Goal: Navigation & Orientation: Locate item on page

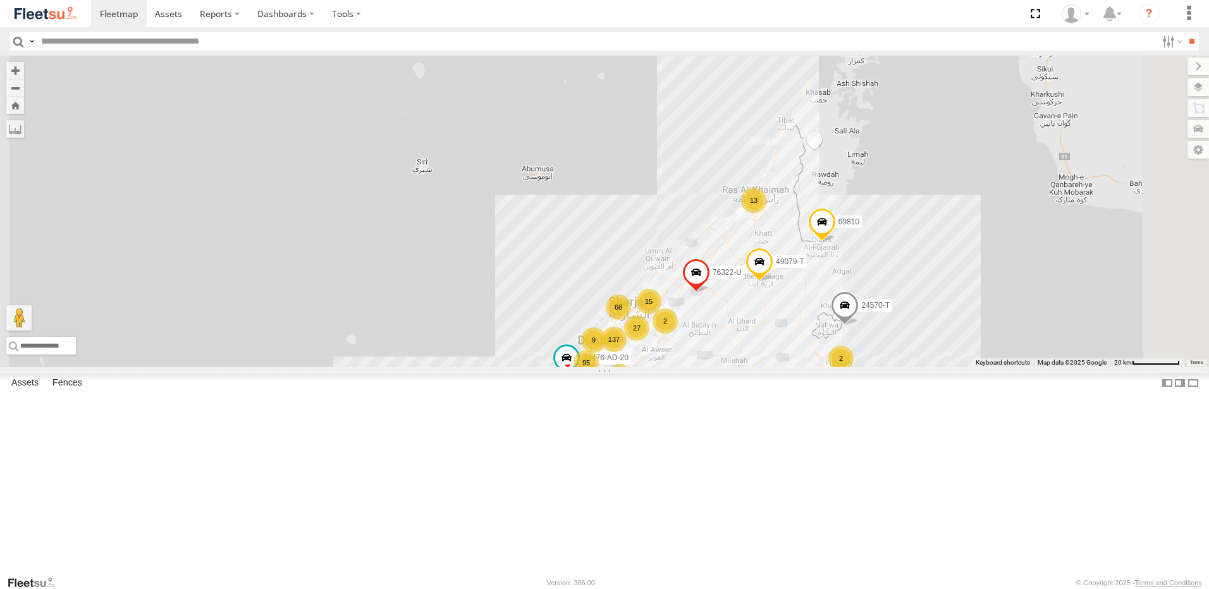
drag, startPoint x: 512, startPoint y: 102, endPoint x: 544, endPoint y: 292, distance: 192.9
click at [544, 292] on div "137 68 28 95 7 13 76322-U 2 2 63659-1 27 2 15 7 4 24570-T 69810 2 81754-Y 9 490…" at bounding box center [604, 212] width 1209 height 312
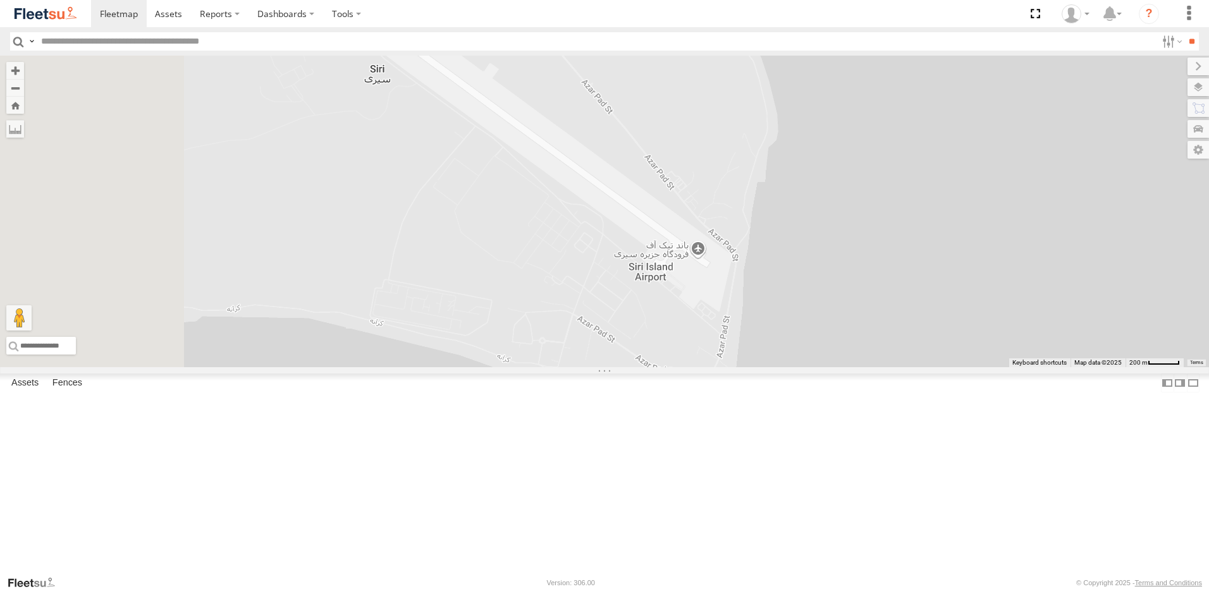
drag, startPoint x: 554, startPoint y: 267, endPoint x: 660, endPoint y: 281, distance: 106.5
click at [660, 281] on div "76322-U 63659-1 24570-T 69810 81754-Y 49079-T 97476-AD-20" at bounding box center [604, 212] width 1209 height 312
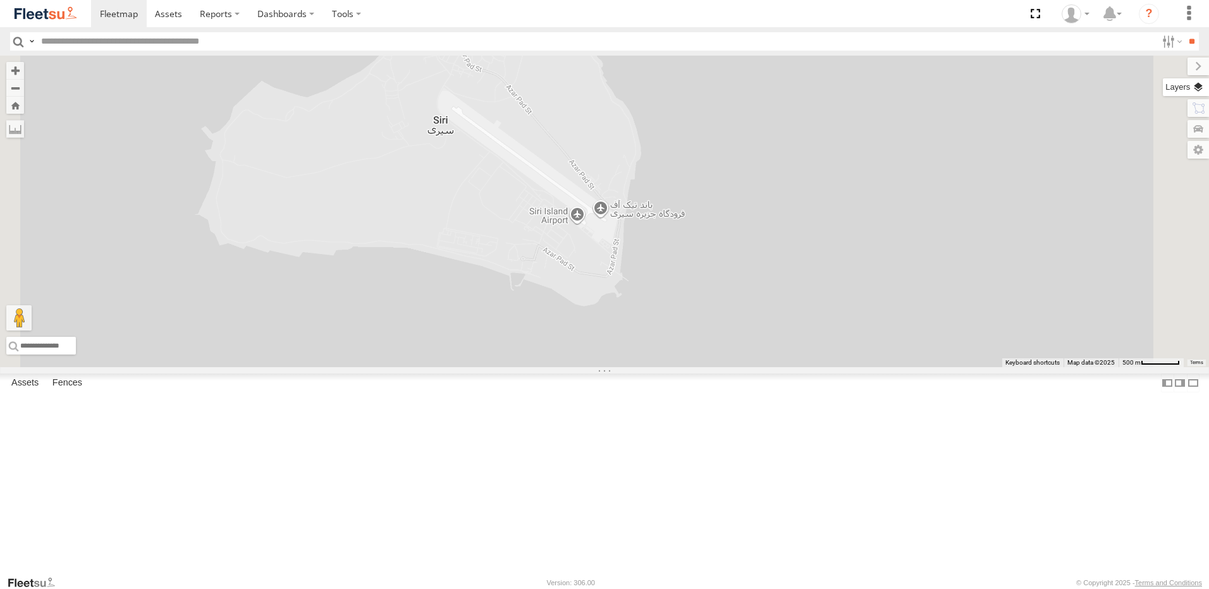
click at [1193, 88] on label at bounding box center [1186, 87] width 46 height 18
click at [0, 0] on div "Overlays" at bounding box center [0, 0] width 0 height 0
click at [0, 0] on span "Overlays" at bounding box center [0, 0] width 0 height 0
click at [0, 0] on span "Fences" at bounding box center [0, 0] width 0 height 0
click at [0, 0] on span "Overlays" at bounding box center [0, 0] width 0 height 0
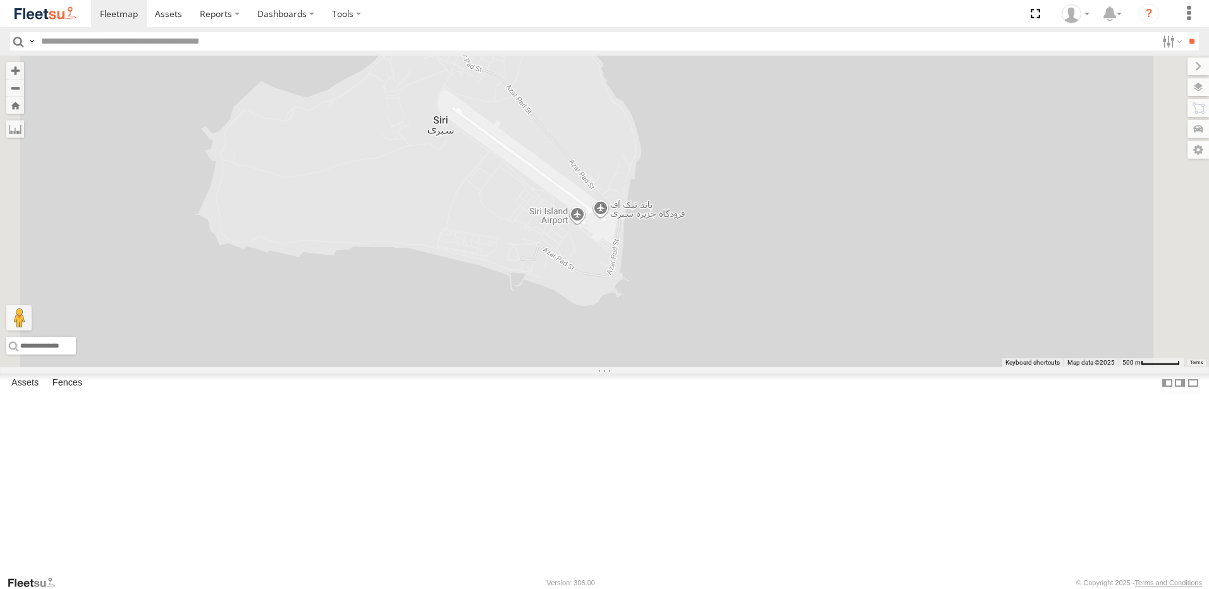
click at [0, 0] on label "Basemaps" at bounding box center [0, 0] width 0 height 0
click at [0, 0] on span "Satellite + Roadmap" at bounding box center [0, 0] width 0 height 0
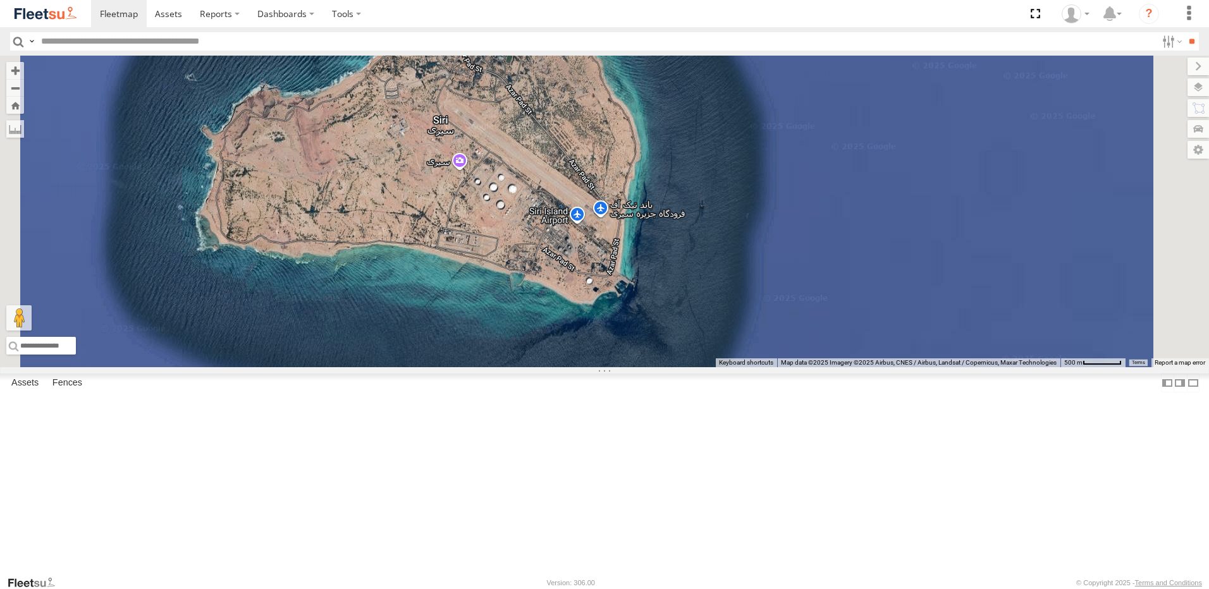
click at [0, 0] on div "Basemaps" at bounding box center [0, 0] width 0 height 0
click at [0, 0] on label at bounding box center [0, 0] width 0 height 0
click at [1167, 70] on label at bounding box center [1188, 67] width 42 height 18
